Goal: Use online tool/utility

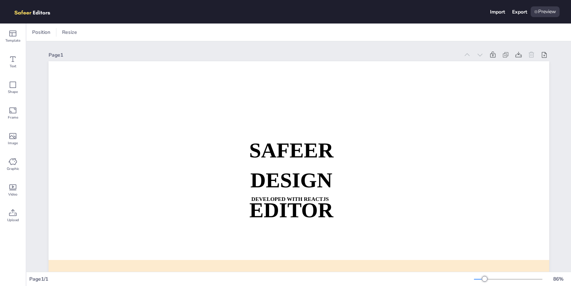
click at [111, 40] on div "Position Resize" at bounding box center [298, 32] width 544 height 17
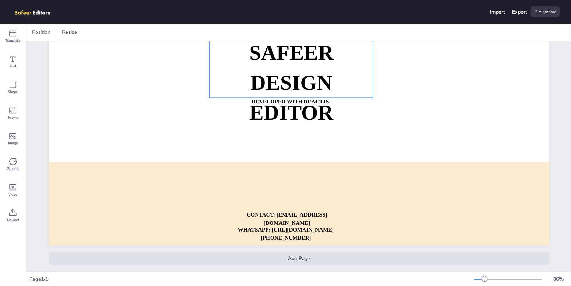
scroll to position [16, 0]
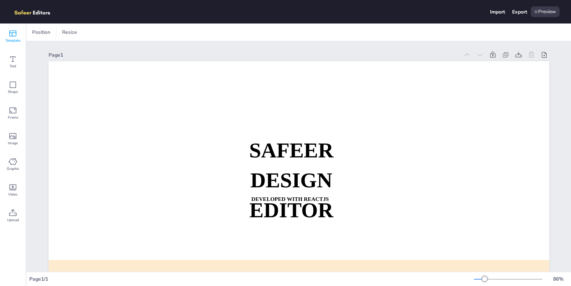
click at [7, 32] on div "Template" at bounding box center [13, 37] width 26 height 26
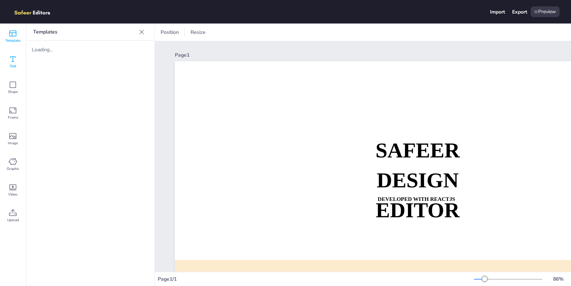
click at [16, 60] on icon at bounding box center [13, 59] width 9 height 9
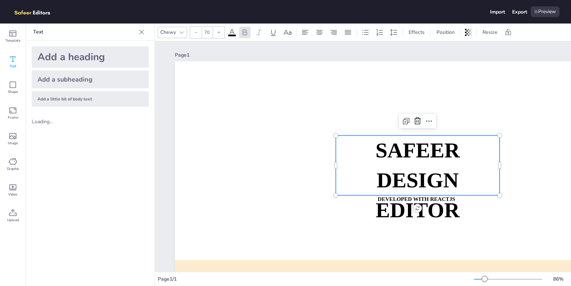
click at [452, 157] on strong "SAFEER" at bounding box center [417, 151] width 84 height 24
click at [417, 32] on span "Effects" at bounding box center [416, 32] width 19 height 7
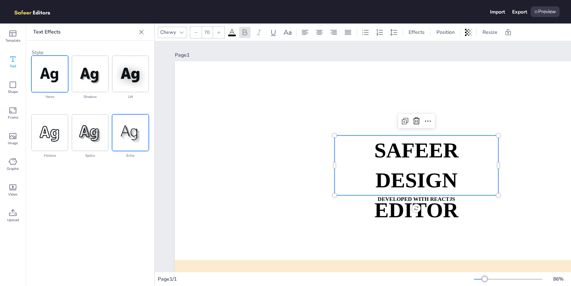
click at [119, 132] on img at bounding box center [130, 133] width 36 height 36
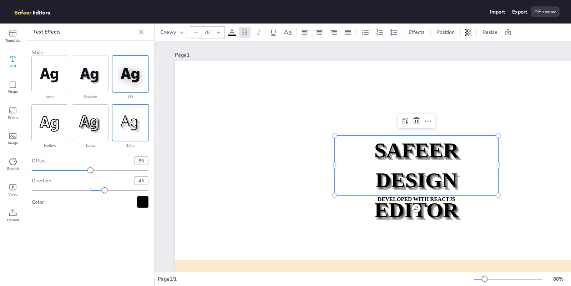
click at [132, 75] on img at bounding box center [130, 74] width 36 height 36
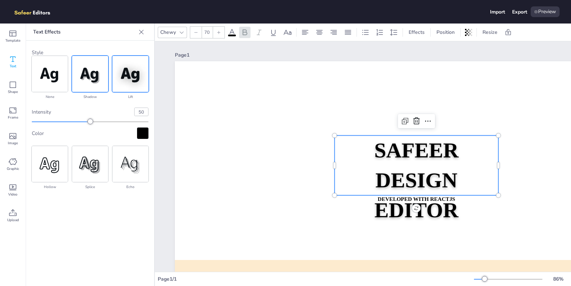
click at [101, 81] on img at bounding box center [90, 74] width 36 height 36
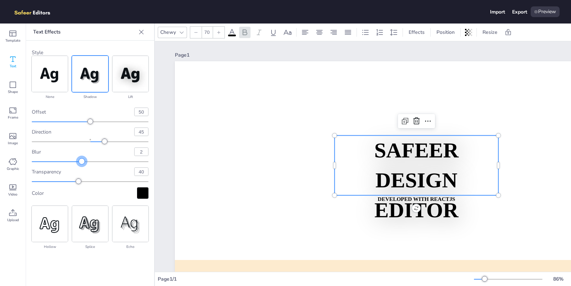
type input "0"
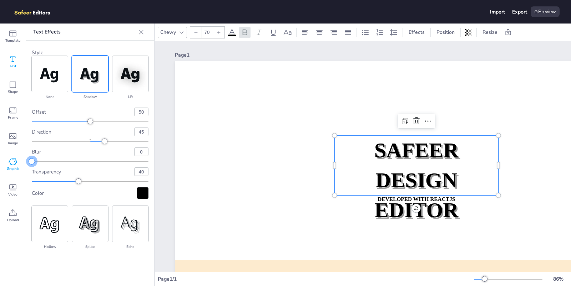
drag, startPoint x: 32, startPoint y: 161, endPoint x: 6, endPoint y: 163, distance: 25.7
click at [6, 163] on div "Template Text Shape Frame Image Graphic Video Upload Text Add a heading Add a s…" at bounding box center [77, 155] width 155 height 263
click at [499, 9] on div "Import" at bounding box center [497, 12] width 15 height 7
click at [545, 14] on div "Preview" at bounding box center [545, 11] width 29 height 11
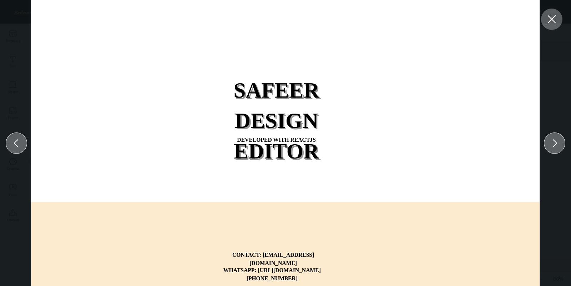
drag, startPoint x: 558, startPoint y: 14, endPoint x: 505, endPoint y: 59, distance: 69.1
click at [558, 15] on div at bounding box center [551, 19] width 21 height 21
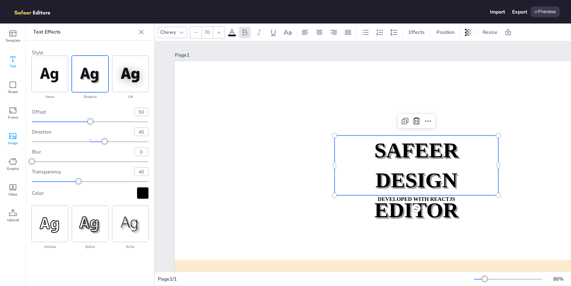
click at [10, 137] on icon at bounding box center [13, 136] width 9 height 9
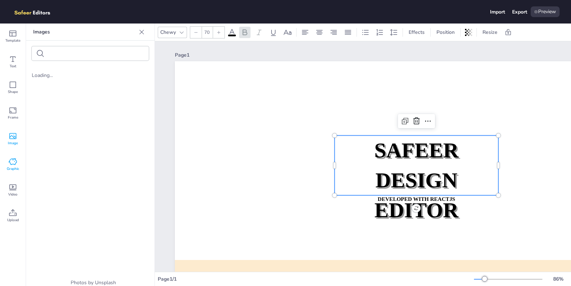
click at [12, 168] on span "Graphic" at bounding box center [13, 169] width 12 height 6
click at [49, 78] on div "Loading..." at bounding box center [90, 75] width 117 height 7
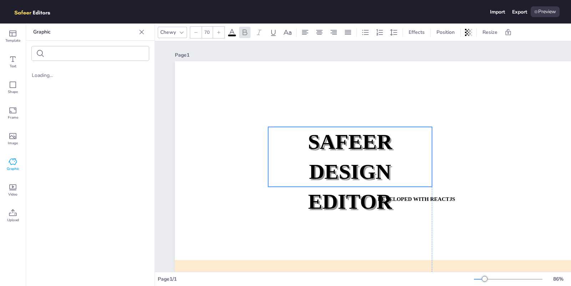
drag, startPoint x: 409, startPoint y: 165, endPoint x: 348, endPoint y: 149, distance: 62.3
click at [348, 149] on strong "SAFEER" at bounding box center [350, 142] width 84 height 24
click at [354, 213] on strong "DESIGN EDITOR" at bounding box center [350, 186] width 84 height 53
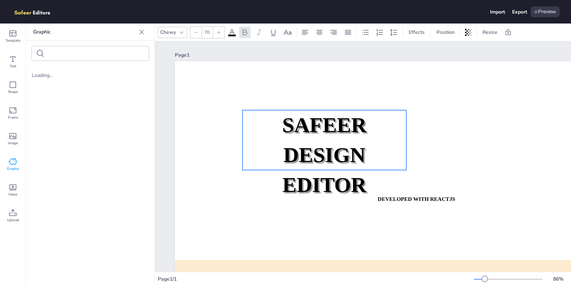
drag, startPoint x: 309, startPoint y: 167, endPoint x: 293, endPoint y: 152, distance: 21.9
click at [289, 151] on p "DESIGN EDITOR" at bounding box center [325, 170] width 164 height 60
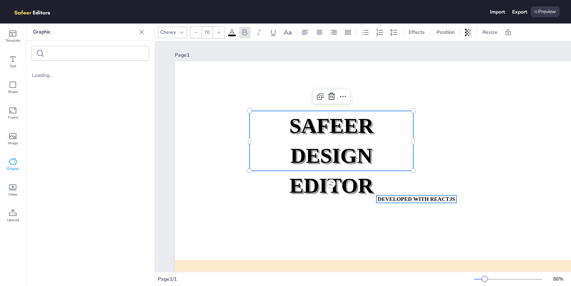
type input "18"
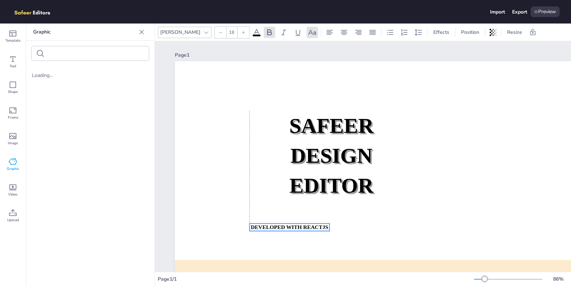
drag, startPoint x: 400, startPoint y: 201, endPoint x: 272, endPoint y: 229, distance: 131.5
click at [272, 229] on strong "DEVELOPED WITH REACTJS" at bounding box center [289, 227] width 77 height 6
